Goal: Task Accomplishment & Management: Manage account settings

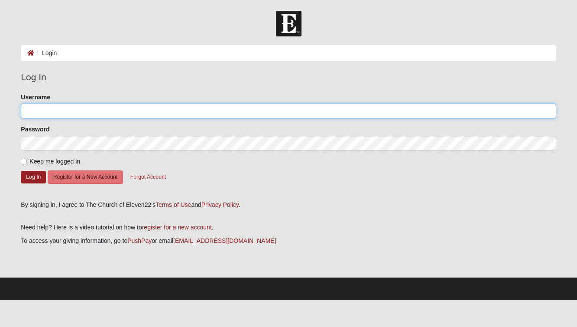
click at [48, 116] on input "Username" at bounding box center [288, 111] width 535 height 15
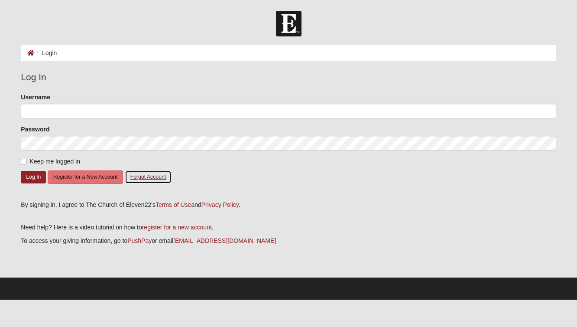
click at [150, 179] on button "Forgot Account" at bounding box center [148, 176] width 47 height 13
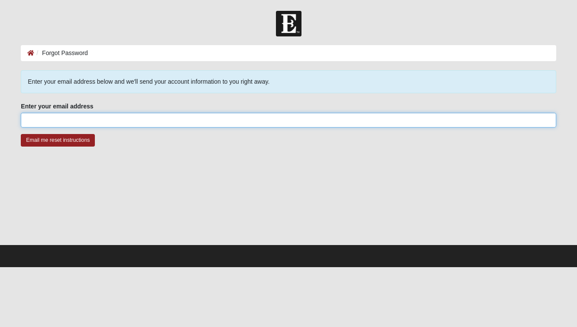
click at [44, 115] on input "Enter your email address" at bounding box center [288, 120] width 535 height 15
type input "[PERSON_NAME][EMAIL_ADDRESS][PERSON_NAME][DOMAIN_NAME]"
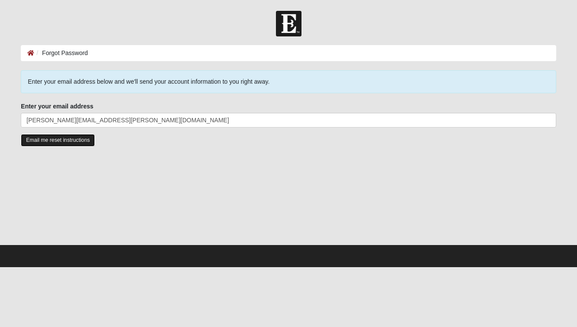
click at [66, 142] on input "Email me reset instructions" at bounding box center [58, 140] width 74 height 13
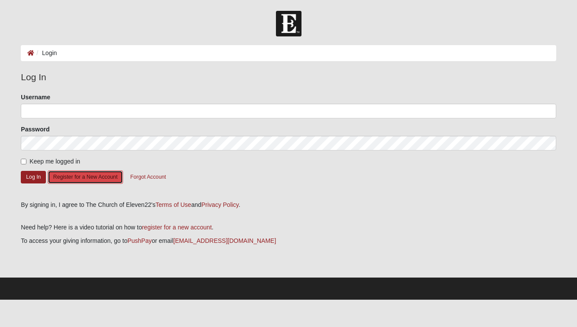
click at [75, 179] on button "Register for a New Account" at bounding box center [85, 176] width 75 height 13
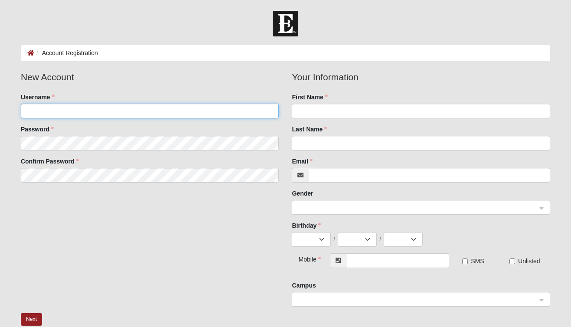
click at [55, 114] on input "Username" at bounding box center [150, 111] width 258 height 15
type input "mfusillo"
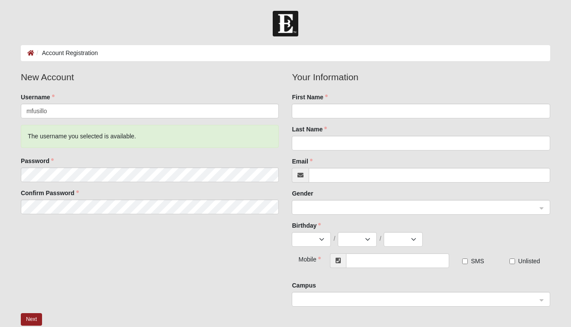
click at [150, 273] on div "New Account Username mfusillo The username you selected is available. Password …" at bounding box center [285, 191] width 542 height 243
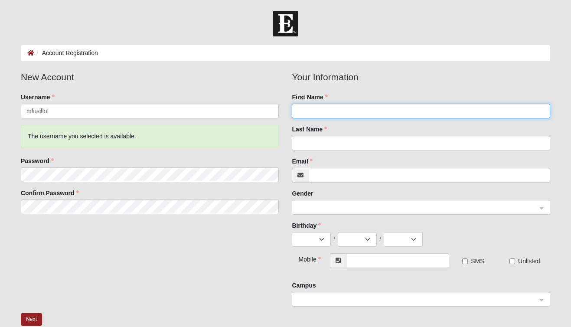
click at [315, 112] on input "First Name" at bounding box center [421, 111] width 258 height 15
type input "Michelle"
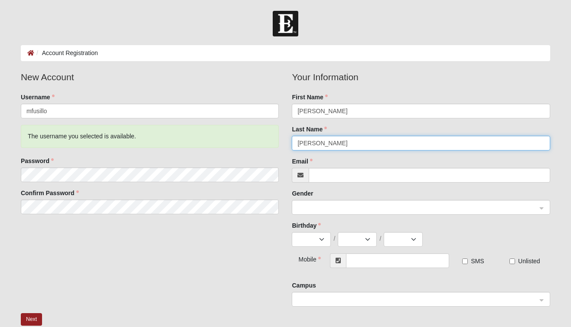
type input "Fusillo"
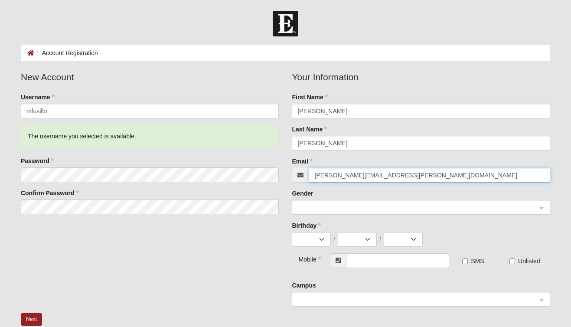
type input "[PERSON_NAME][EMAIL_ADDRESS][PERSON_NAME][DOMAIN_NAME]"
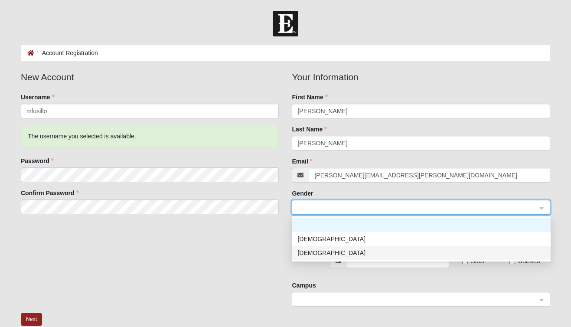
click at [321, 252] on div "Female" at bounding box center [421, 253] width 248 height 10
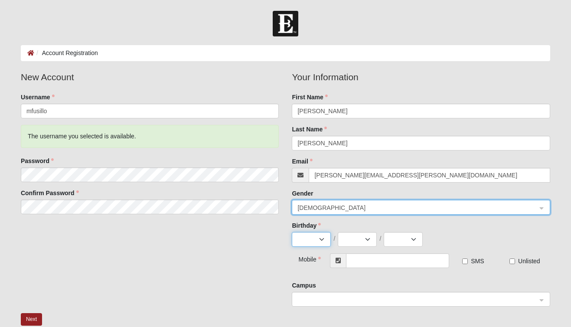
click at [312, 242] on select "Jan Feb Mar Apr May Jun Jul Aug Sep Oct Nov Dec" at bounding box center [311, 239] width 39 height 15
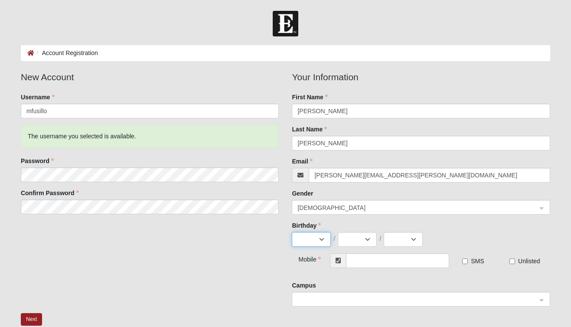
select select "7"
click at [292, 232] on select "Jan Feb Mar Apr May Jun Jul Aug Sep Oct Nov Dec" at bounding box center [311, 239] width 39 height 15
click at [354, 240] on select "1 2 3 4 5 6 7 8 9 10 11 12 13 14 15 16 17 18 19 20 21 22 23 24 25 26 27 28 29 3…" at bounding box center [357, 239] width 39 height 15
select select "25"
click at [338, 232] on select "1 2 3 4 5 6 7 8 9 10 11 12 13 14 15 16 17 18 19 20 21 22 23 24 25 26 27 28 29 3…" at bounding box center [357, 239] width 39 height 15
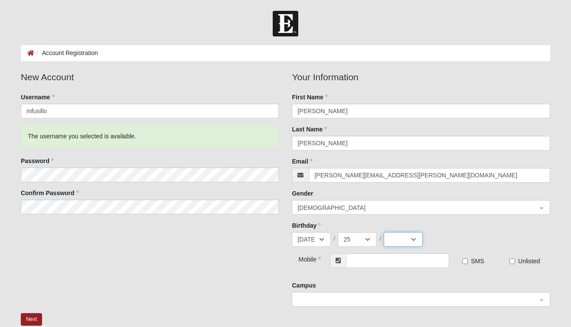
click at [406, 237] on select "2025 2024 2023 2022 2021 2020 2019 2018 2017 2016 2015 2014 2013 2012 2011 2010…" at bounding box center [402, 239] width 39 height 15
select select "1964"
click at [383, 232] on select "2025 2024 2023 2022 2021 2020 2019 2018 2017 2016 2015 2014 2013 2012 2011 2010…" at bounding box center [402, 239] width 39 height 15
click at [376, 265] on input "text" at bounding box center [397, 260] width 103 height 15
click at [312, 298] on span at bounding box center [416, 300] width 239 height 10
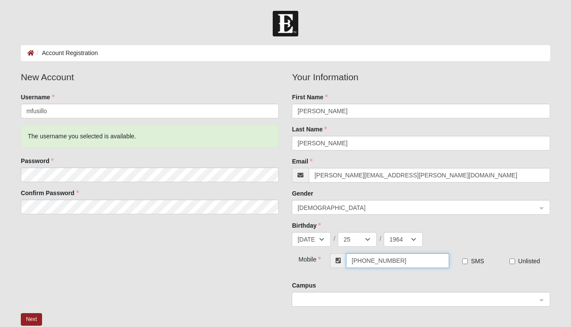
type input "(386) 547-1826"
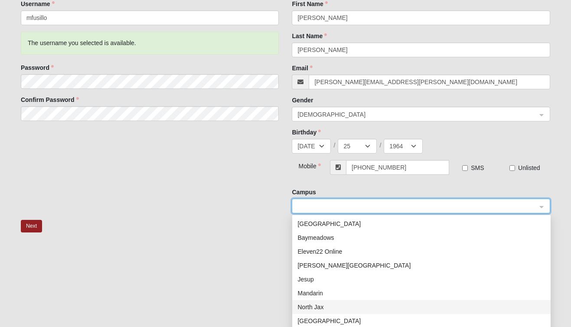
scroll to position [119, 0]
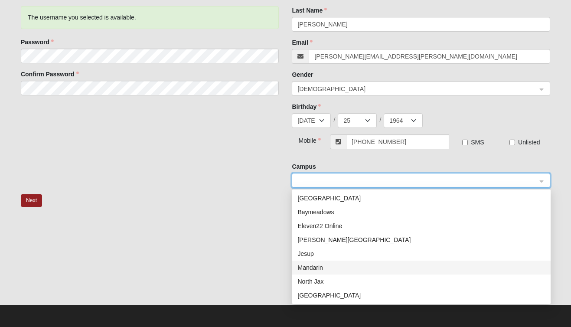
click at [316, 270] on div "Mandarin" at bounding box center [421, 268] width 248 height 10
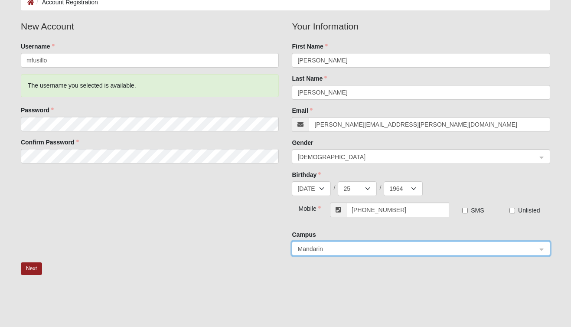
scroll to position [36, 0]
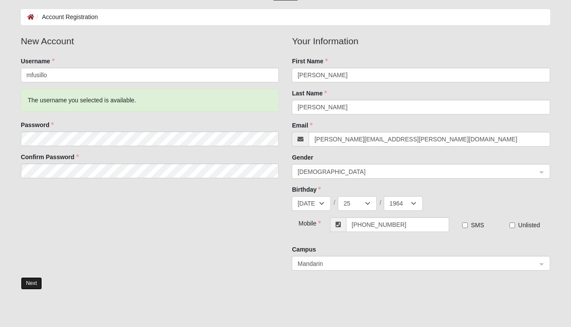
click at [33, 285] on button "Next" at bounding box center [31, 283] width 21 height 13
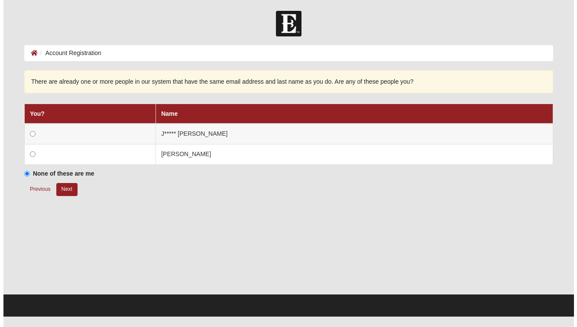
scroll to position [0, 0]
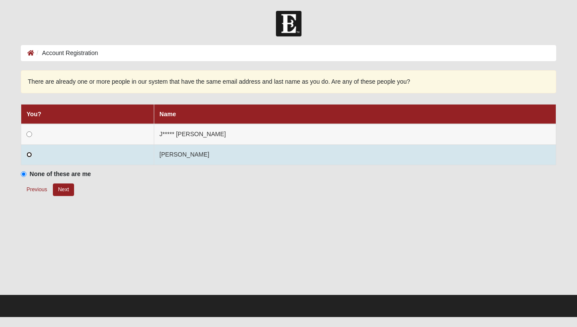
click at [28, 153] on input "radio" at bounding box center [29, 155] width 6 height 6
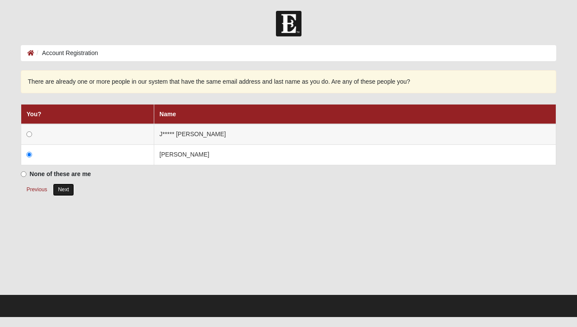
click at [65, 190] on button "Next" at bounding box center [63, 189] width 21 height 13
radio input "true"
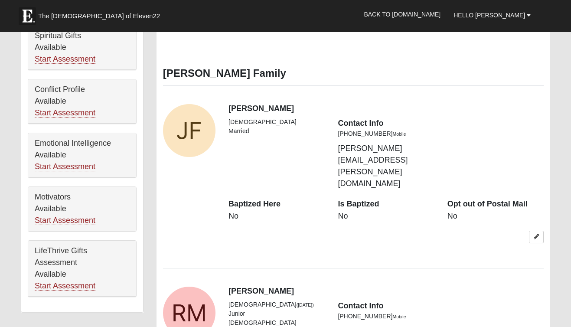
scroll to position [418, 0]
click at [538, 234] on icon at bounding box center [535, 236] width 5 height 5
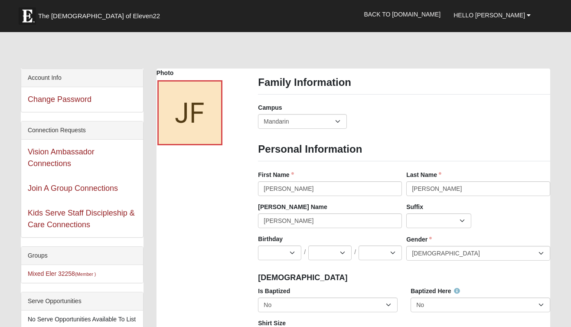
scroll to position [0, 0]
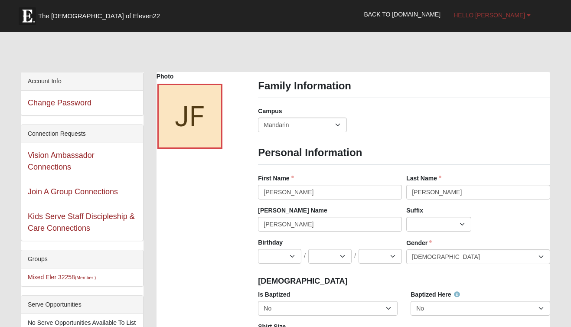
click at [500, 16] on span "Hello Michelle" at bounding box center [488, 15] width 71 height 7
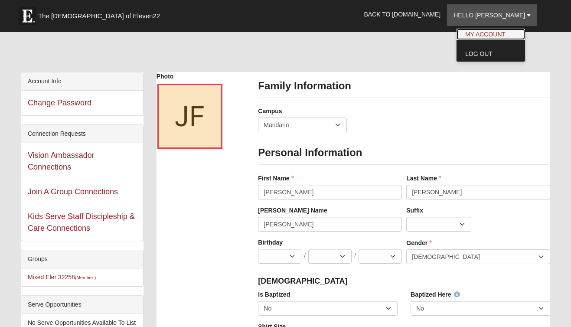
click at [499, 29] on link "My Account" at bounding box center [490, 34] width 68 height 11
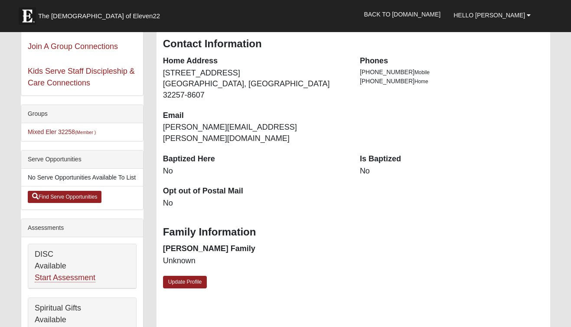
scroll to position [151, 0]
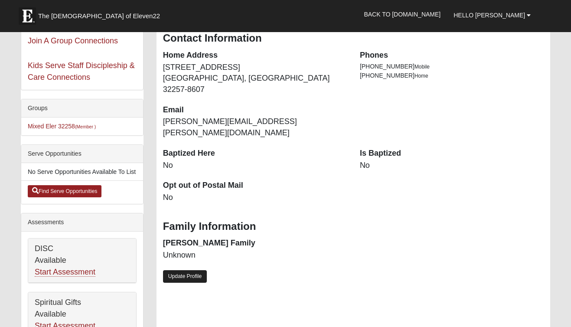
click at [184, 270] on link "Update Profile" at bounding box center [185, 276] width 44 height 13
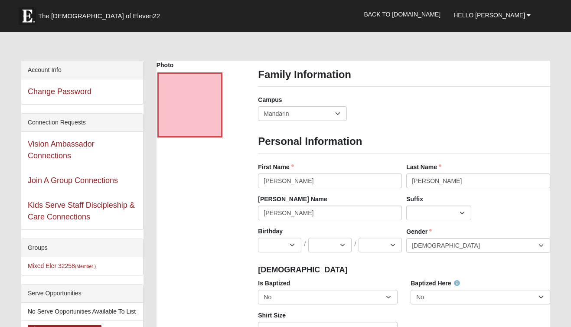
scroll to position [12, 0]
click at [276, 246] on select "Jan Feb Mar Apr May Jun [DATE] Aug Sep Oct Nov Dec" at bounding box center [279, 244] width 43 height 15
select select "7"
click at [258, 237] on select "Jan Feb Mar Apr May Jun [DATE] Aug Sep Oct Nov Dec" at bounding box center [279, 244] width 43 height 15
click at [331, 243] on select "1 2 3 4 5 6 7 8 9 10 11 12 13 14 15 16 17 18 19 20 21 22 23 24 25 26 27 28 29 3…" at bounding box center [329, 244] width 43 height 15
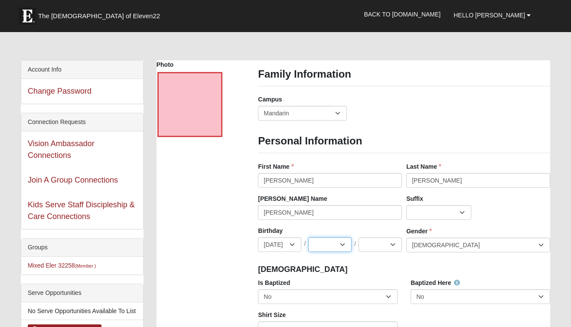
select select "25"
click at [308, 237] on select "1 2 3 4 5 6 7 8 9 10 11 12 13 14 15 16 17 18 19 20 21 22 23 24 25 26 27 28 29 3…" at bounding box center [329, 244] width 43 height 15
click at [389, 245] on select "2025 2024 2023 2022 2021 2020 2019 2018 2017 2016 2015 2014 2013 2012 2011 2010…" at bounding box center [379, 244] width 43 height 15
select select "1964"
click at [358, 237] on select "2025 2024 2023 2022 2021 2020 2019 2018 2017 2016 2015 2014 2013 2012 2011 2010…" at bounding box center [379, 244] width 43 height 15
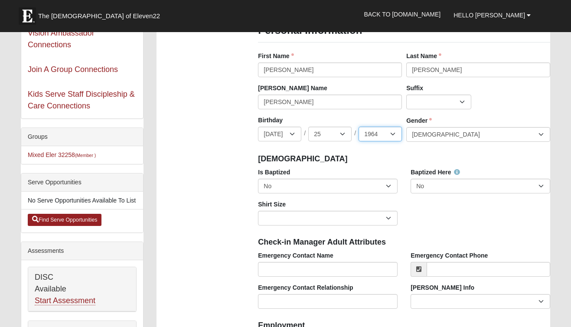
scroll to position [156, 0]
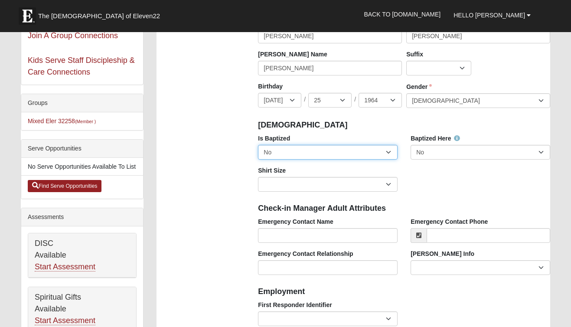
click at [359, 151] on select "No Yes" at bounding box center [328, 152] width 140 height 15
select select "True"
click at [258, 145] on select "No Yes" at bounding box center [328, 152] width 140 height 15
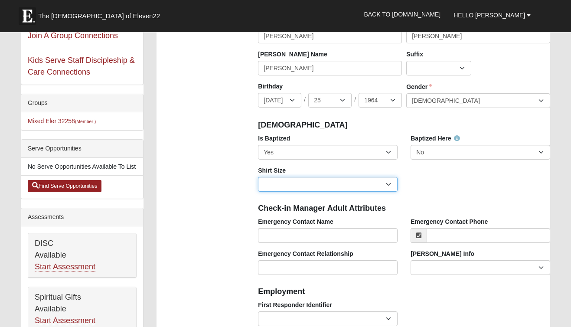
click at [388, 185] on select "Adult Small Adult Medium Adult Large Adult XL Adult XXL Adult 3XL Adult 4XL You…" at bounding box center [328, 184] width 140 height 15
click at [258, 177] on select "Adult Small Adult Medium Adult Large Adult XL Adult XXL Adult 3XL Adult 4XL You…" at bounding box center [328, 184] width 140 height 15
click at [384, 182] on select "Adult Small Adult Medium Adult Large Adult XL Adult XXL Adult 3XL Adult 4XL You…" at bounding box center [328, 184] width 140 height 15
select select "Adult Small"
click at [258, 177] on select "Adult Small Adult Medium Adult Large Adult XL Adult XXL Adult 3XL Adult 4XL You…" at bounding box center [328, 184] width 140 height 15
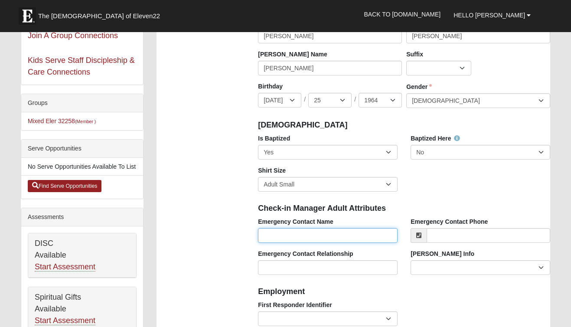
click at [281, 237] on input "Emergency Contact Name" at bounding box center [328, 235] width 140 height 15
type input "Christina Bornmann"
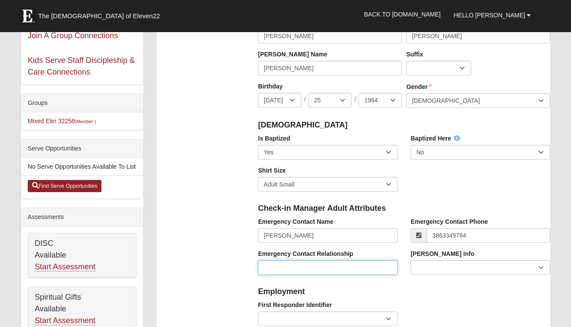
type input "[PHONE_NUMBER]"
click at [304, 273] on input "Emergency Contact Relationship" at bounding box center [328, 267] width 140 height 15
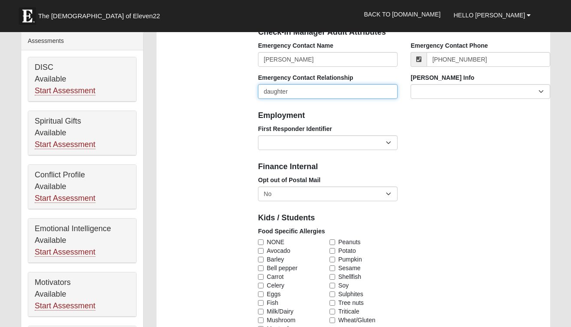
scroll to position [346, 0]
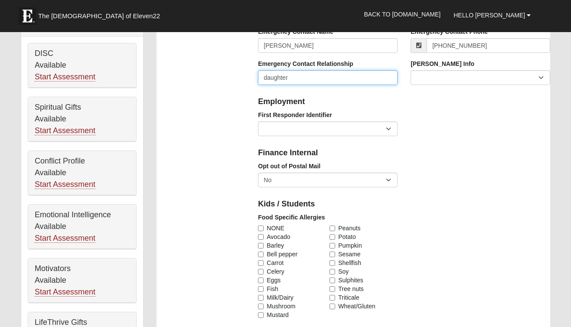
type input "daughter"
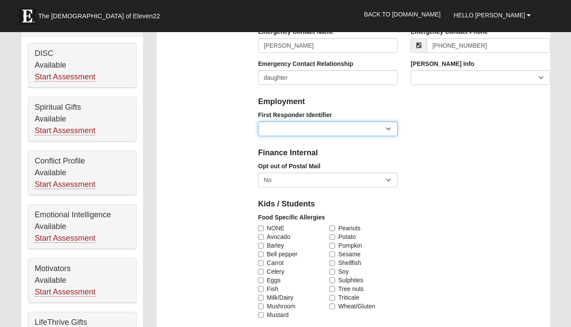
click at [387, 127] on select "EMT | Paramedic | Medical Firefighter | Fire Department Police Officer | Sherif…" at bounding box center [328, 128] width 140 height 15
click at [258, 121] on select "EMT | Paramedic | Medical Firefighter | Fire Department Police Officer | Sherif…" at bounding box center [328, 128] width 140 height 15
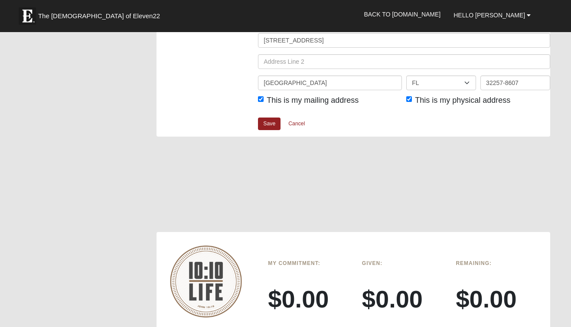
scroll to position [1131, 0]
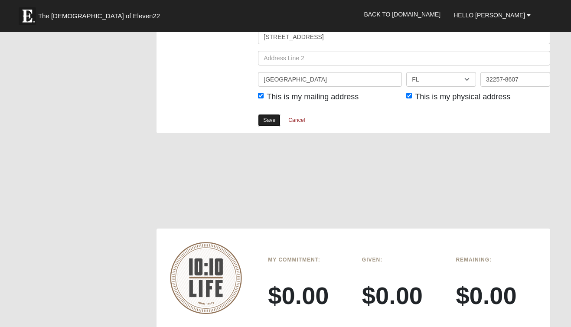
click at [269, 118] on link "Save" at bounding box center [269, 120] width 23 height 13
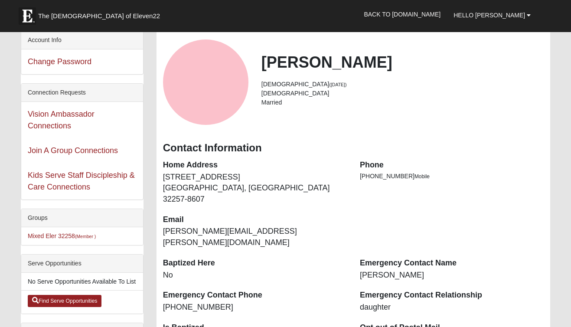
scroll to position [40, 0]
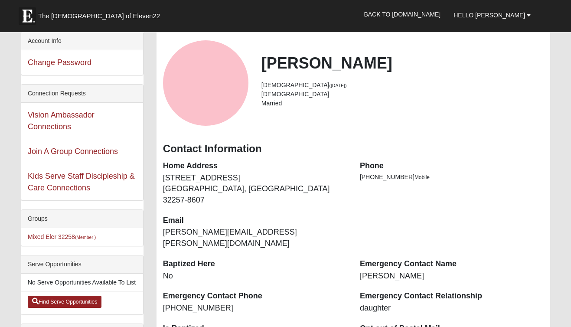
click at [283, 103] on li "Married" at bounding box center [402, 103] width 282 height 9
click at [278, 104] on li "Married" at bounding box center [402, 103] width 282 height 9
click at [318, 64] on h2 "[PERSON_NAME]" at bounding box center [402, 63] width 282 height 19
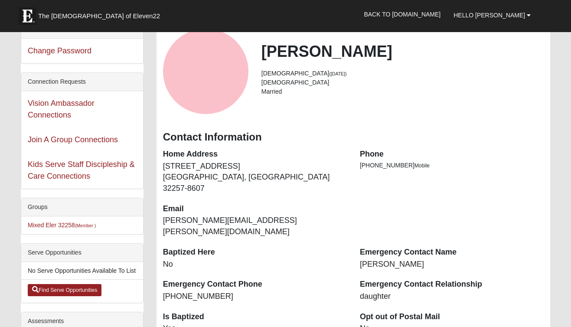
scroll to position [61, 0]
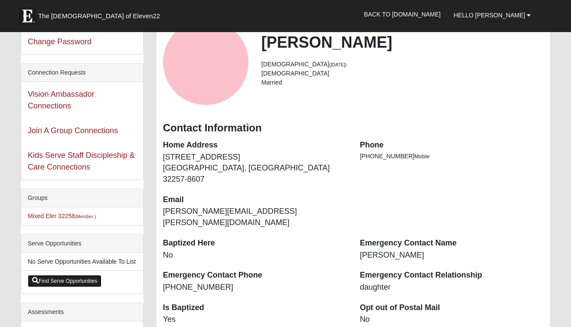
click at [75, 282] on link "Find Serve Opportunities" at bounding box center [65, 281] width 74 height 12
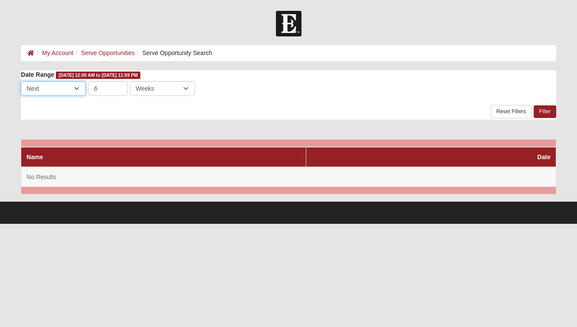
click at [71, 88] on select "Last Next" at bounding box center [53, 88] width 65 height 15
click at [21, 81] on select "Last Next" at bounding box center [53, 88] width 65 height 15
click at [101, 54] on link "Serve Opportunities" at bounding box center [108, 52] width 54 height 7
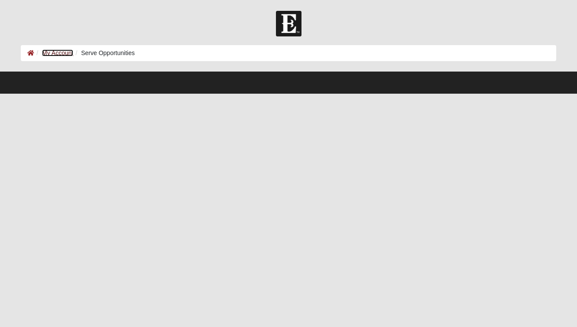
click at [55, 55] on link "My Account" at bounding box center [57, 52] width 31 height 7
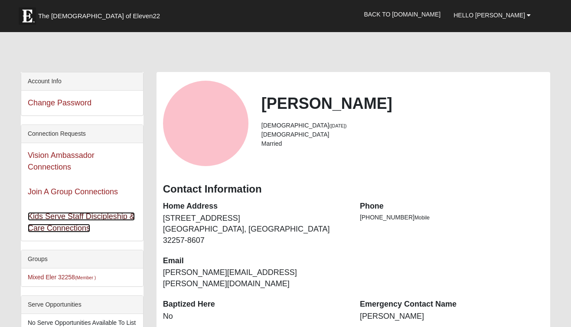
click at [57, 217] on link "Kids Serve Staff Discipleship & Care Connections" at bounding box center [81, 222] width 107 height 20
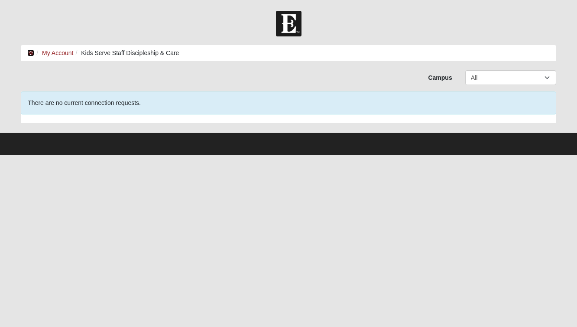
click at [32, 52] on icon at bounding box center [30, 53] width 7 height 6
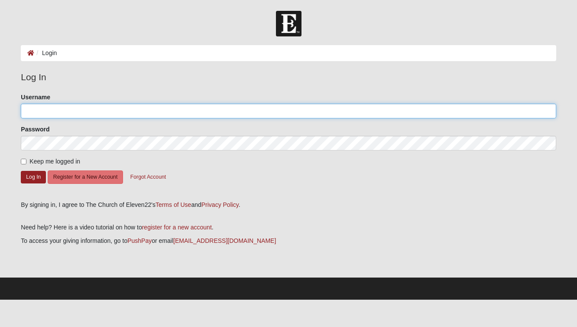
click at [56, 115] on input "Username" at bounding box center [288, 111] width 535 height 15
type input "mfusillo"
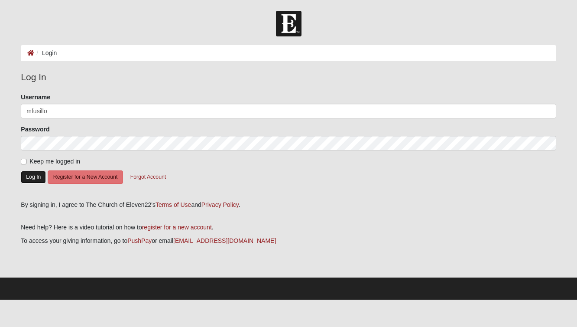
click at [30, 179] on button "Log In" at bounding box center [33, 177] width 25 height 13
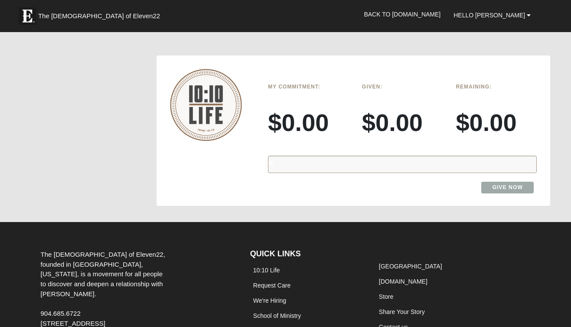
scroll to position [985, 0]
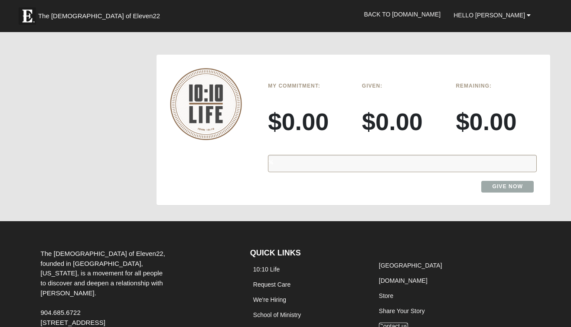
click at [396, 322] on link "Contact us" at bounding box center [393, 325] width 29 height 7
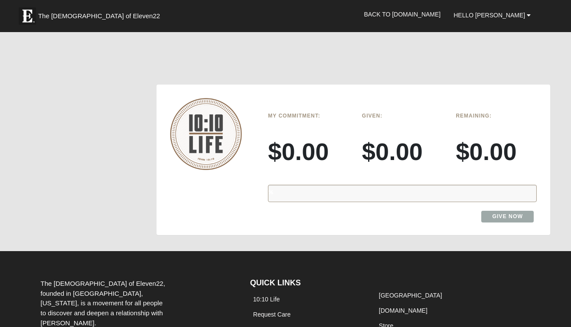
scroll to position [880, 0]
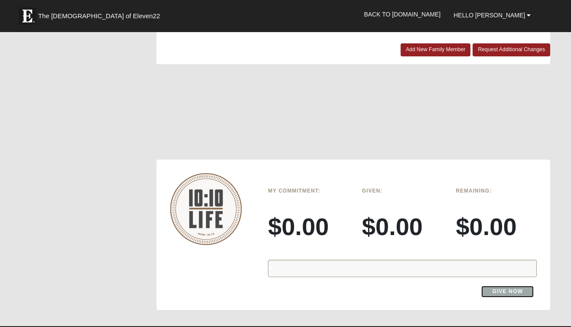
click at [491, 286] on link "Give Now" at bounding box center [507, 292] width 52 height 12
